Goal: Task Accomplishment & Management: Use online tool/utility

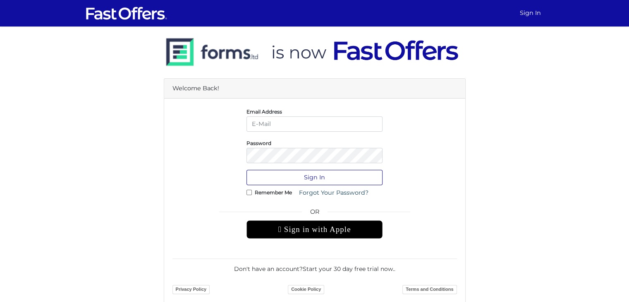
type input "[EMAIL_ADDRESS][DOMAIN_NAME]"
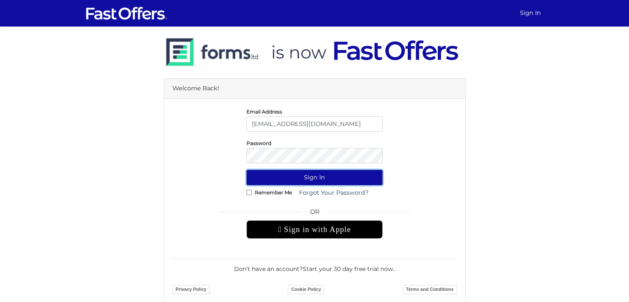
click at [323, 180] on button "Sign In" at bounding box center [315, 177] width 136 height 15
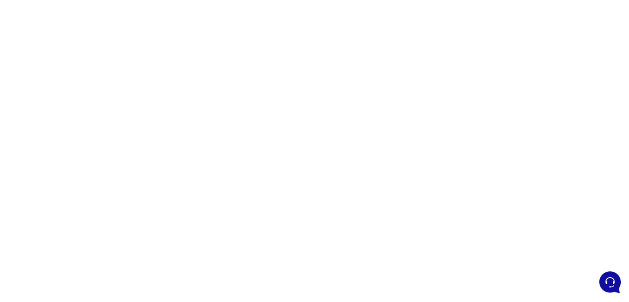
scroll to position [41, 0]
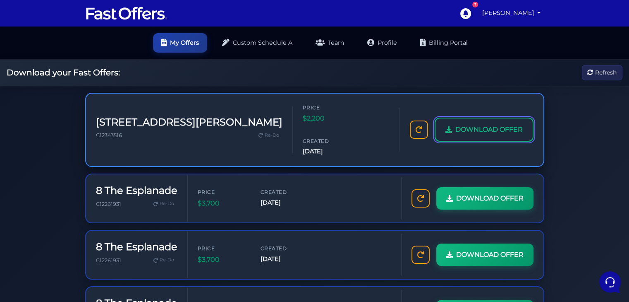
click at [482, 123] on link "DOWNLOAD OFFER" at bounding box center [484, 130] width 99 height 24
